Goal: Information Seeking & Learning: Learn about a topic

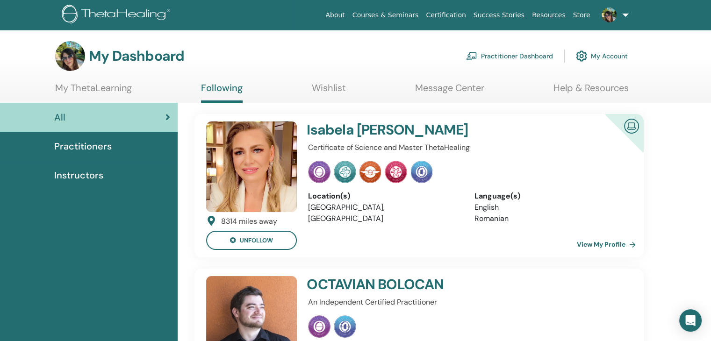
click at [410, 14] on link "Courses & Seminars" at bounding box center [386, 15] width 74 height 17
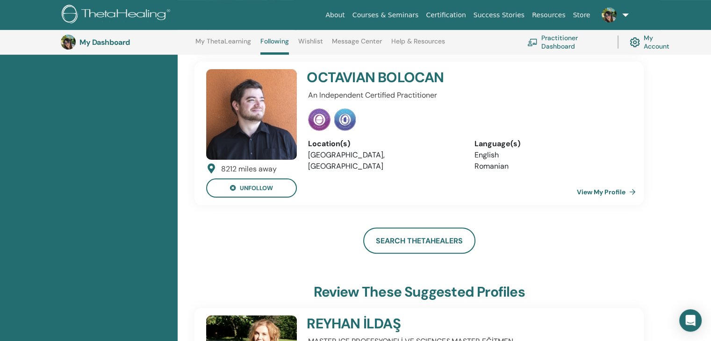
scroll to position [210, 0]
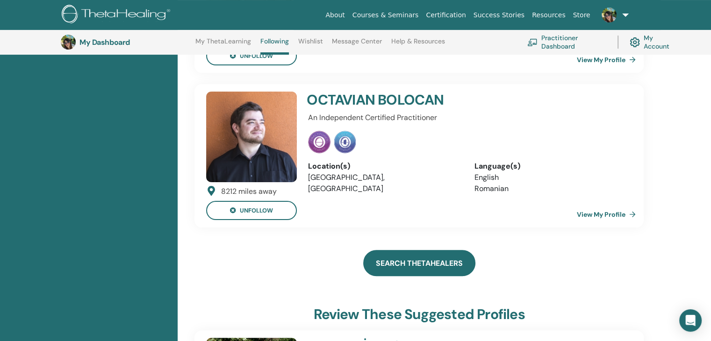
click at [389, 266] on link "Search ThetaHealers" at bounding box center [419, 263] width 112 height 26
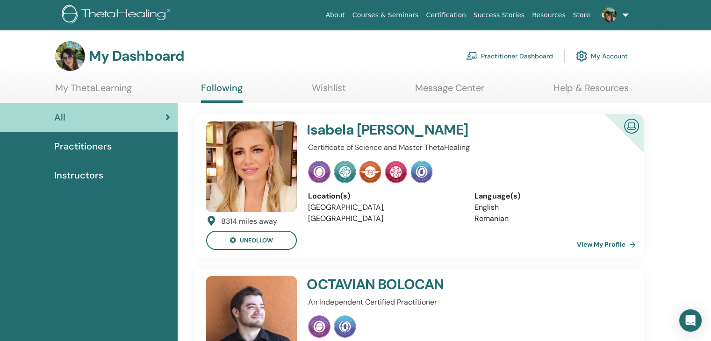
click at [464, 9] on link "Certification" at bounding box center [445, 15] width 47 height 17
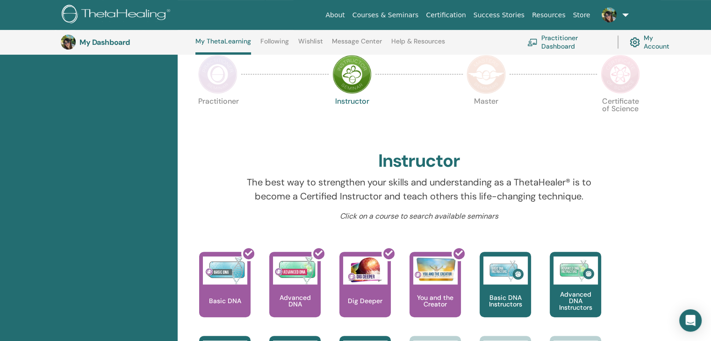
scroll to position [32, 0]
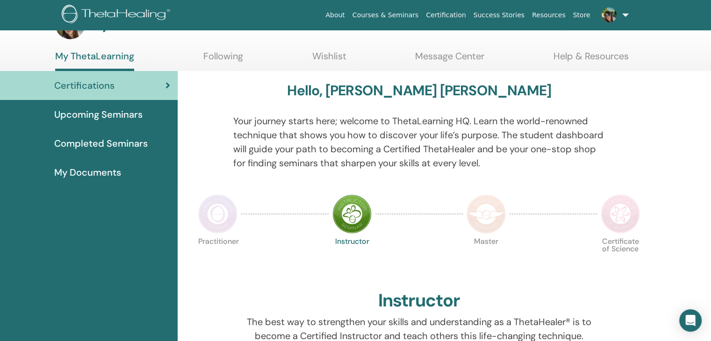
click at [220, 218] on img at bounding box center [217, 214] width 39 height 39
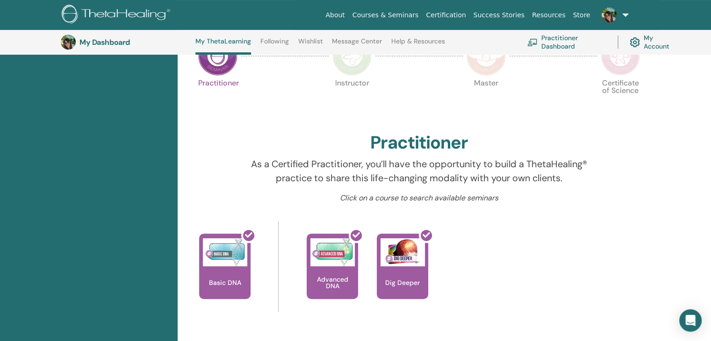
scroll to position [258, 0]
